Goal: Check status: Check status

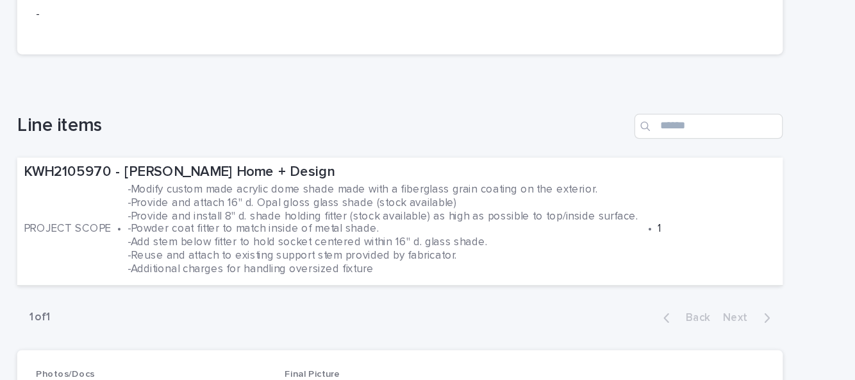
scroll to position [327, 0]
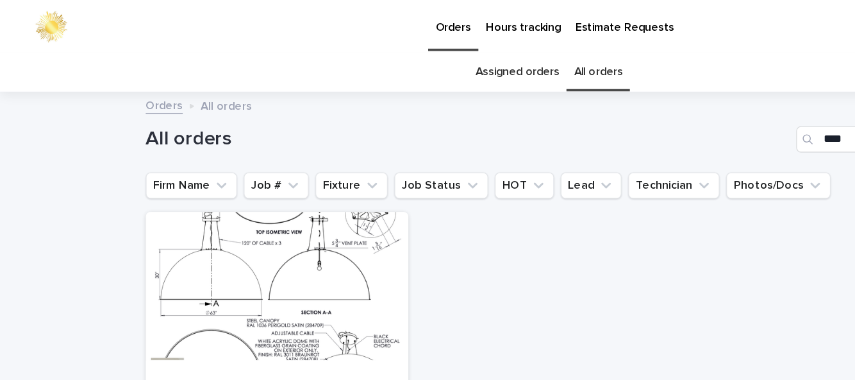
type input "*"
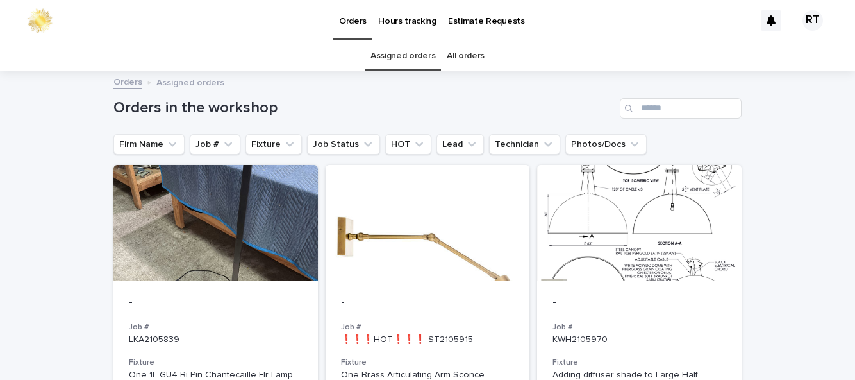
click at [650, 331] on div "KWH2105970" at bounding box center [640, 337] width 174 height 13
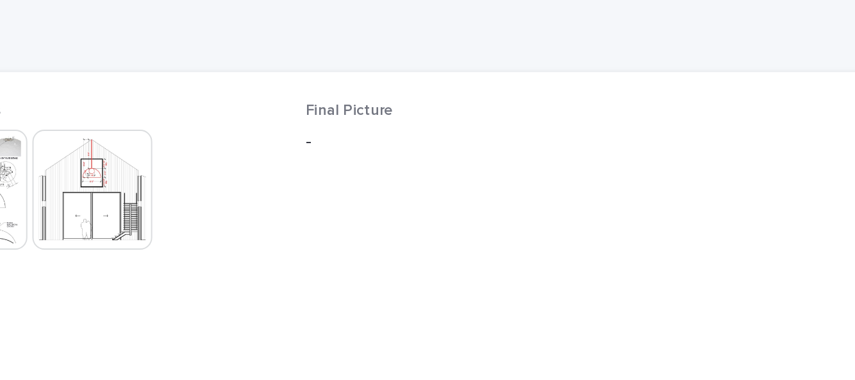
scroll to position [515, 0]
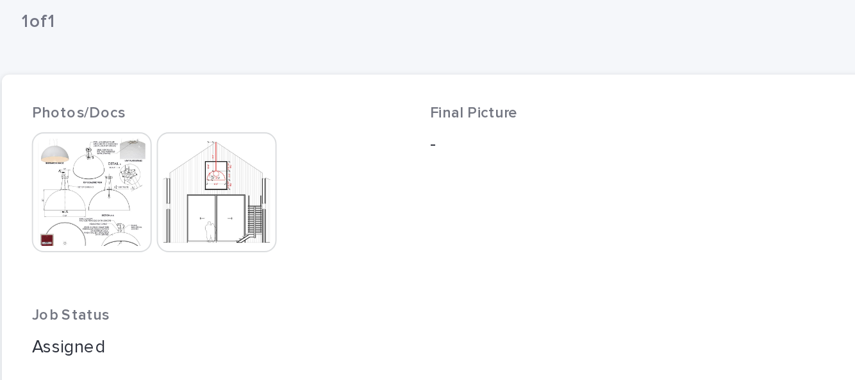
click at [158, 218] on img at bounding box center [160, 214] width 62 height 62
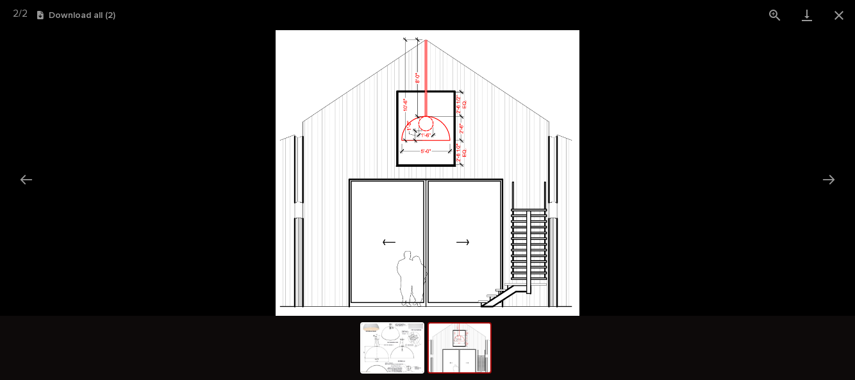
click at [18, 192] on button "Previous slide" at bounding box center [26, 179] width 27 height 25
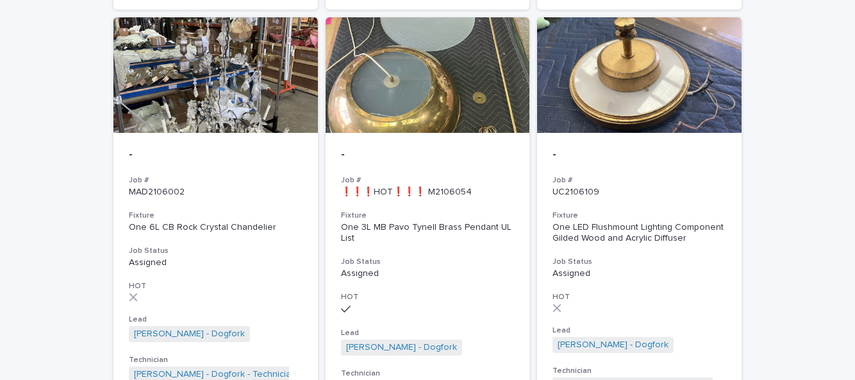
scroll to position [567, 0]
